Goal: Information Seeking & Learning: Learn about a topic

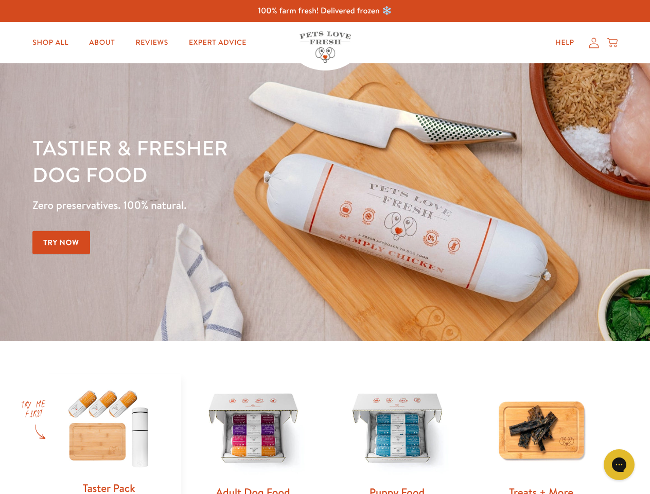
click at [325, 247] on div "Tastier & fresher dog food Zero preservatives. 100% natural. Try Now" at bounding box center [227, 202] width 390 height 136
click at [619, 465] on icon "Gorgias live chat" at bounding box center [619, 465] width 10 height 10
